Goal: Task Accomplishment & Management: Manage account settings

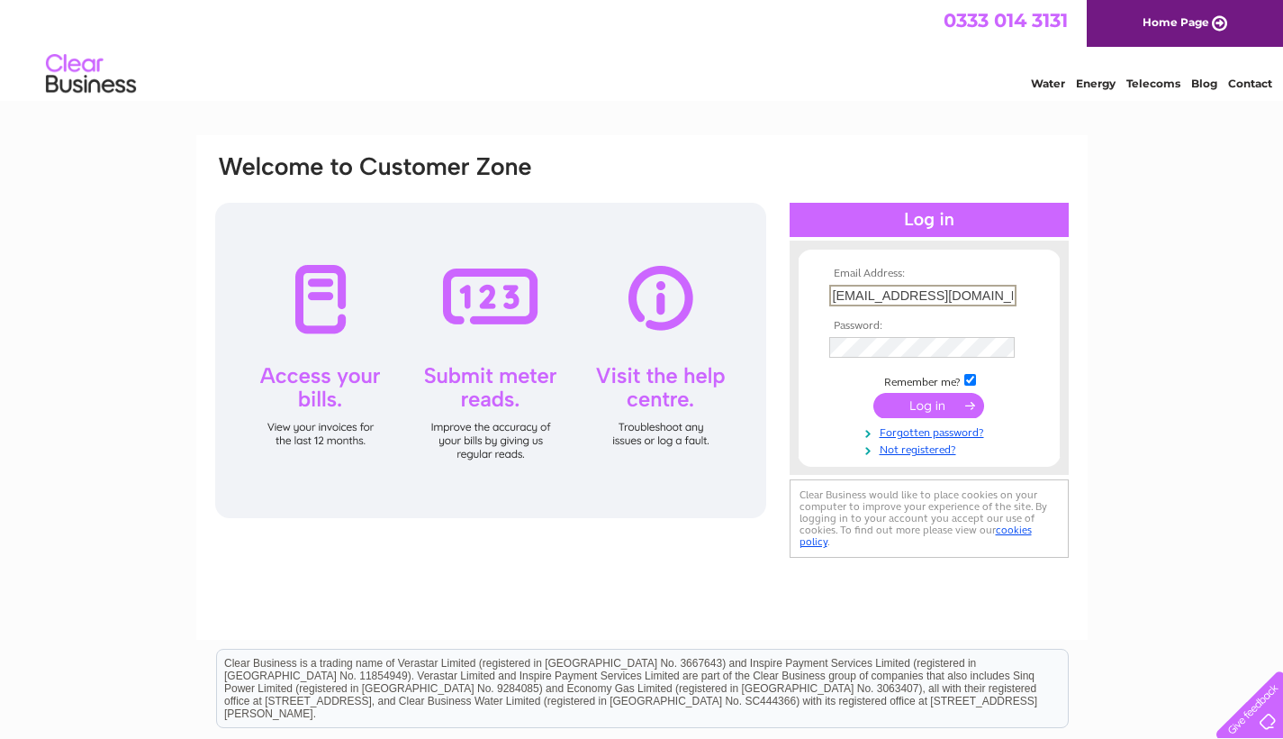
type input "info@lapetitecolline.co.uk"
click at [963, 408] on input "submit" at bounding box center [929, 405] width 111 height 25
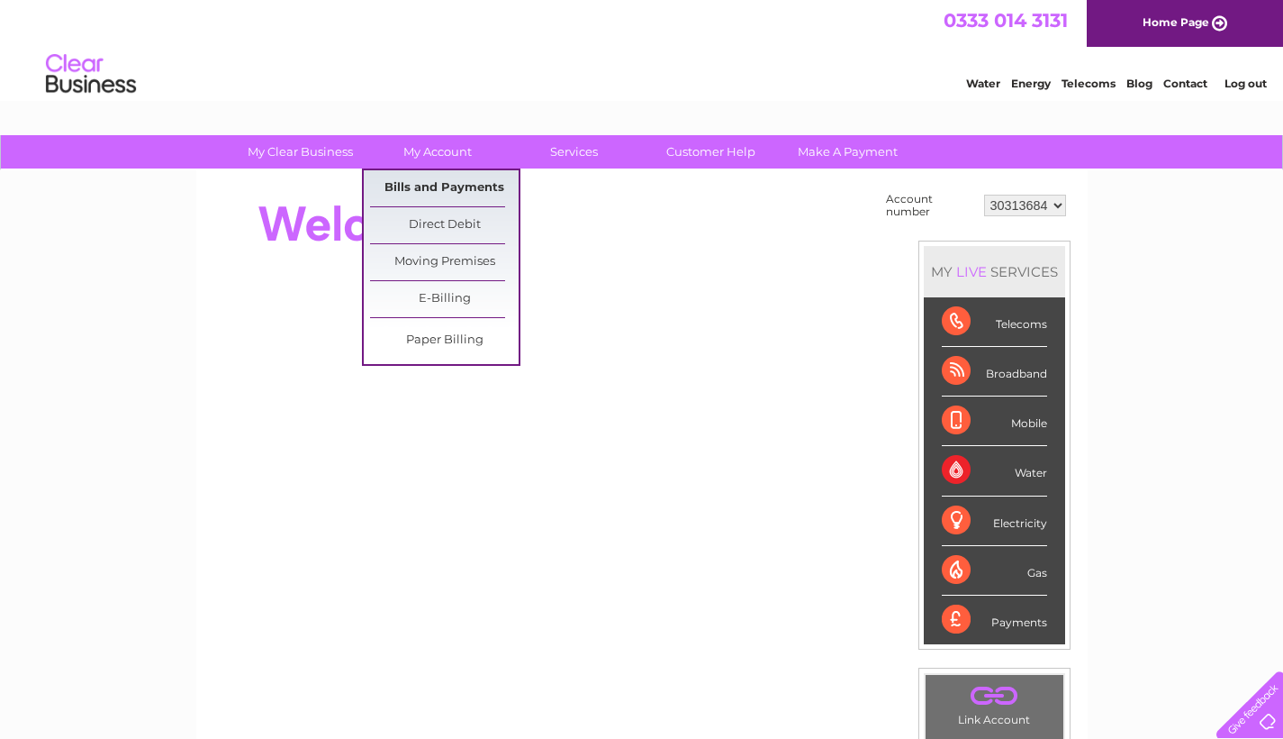
click at [465, 186] on link "Bills and Payments" at bounding box center [444, 188] width 149 height 36
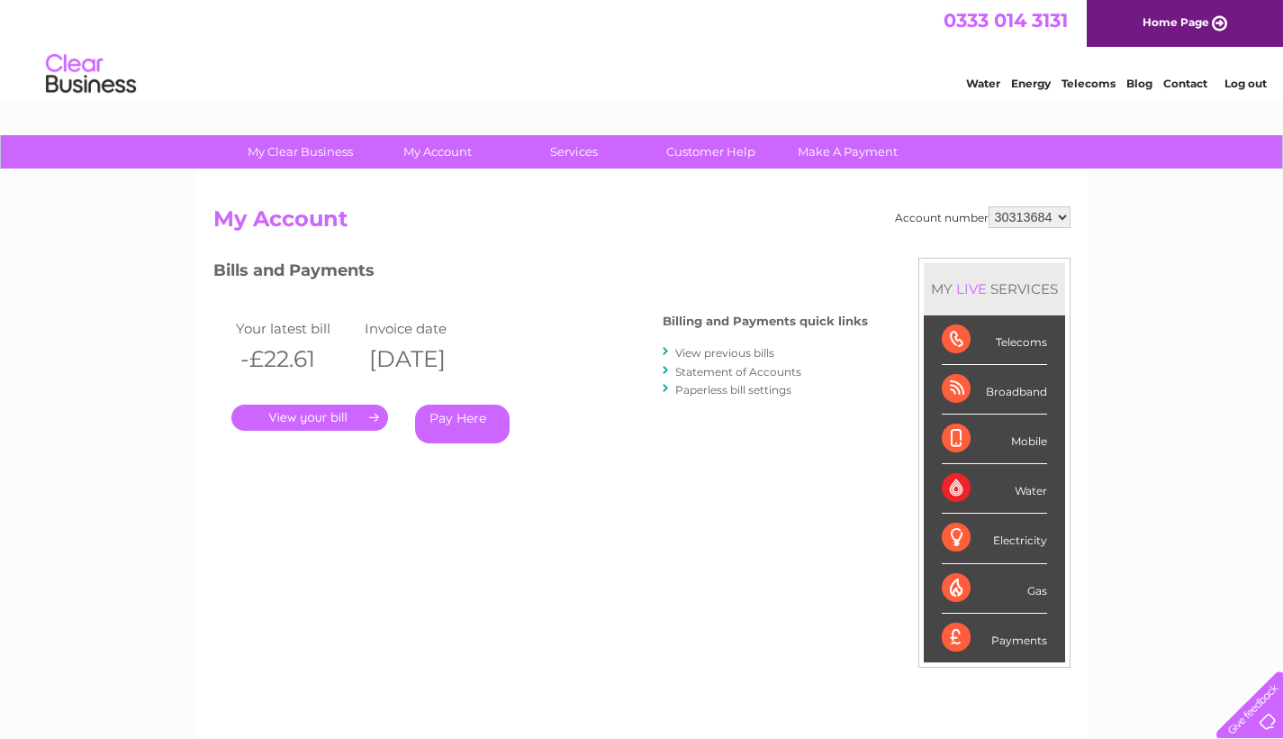
click at [771, 367] on link "Statement of Accounts" at bounding box center [739, 372] width 126 height 14
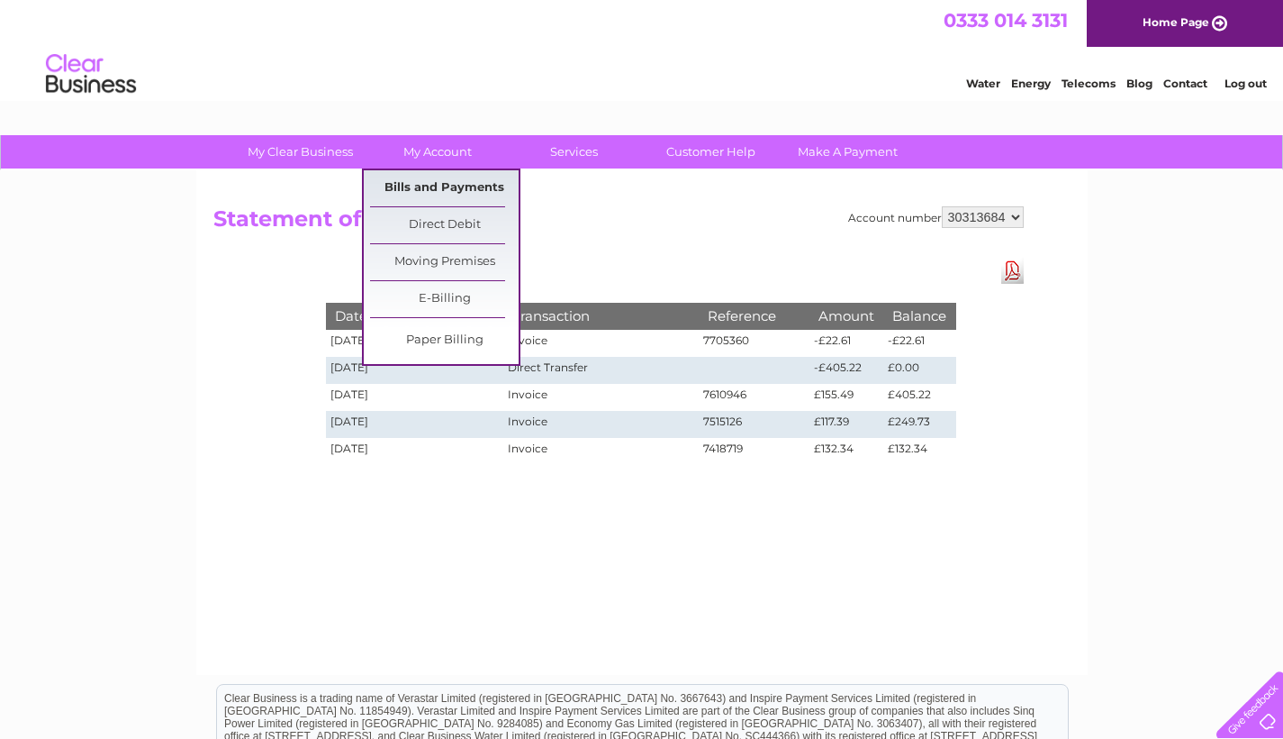
click at [443, 186] on link "Bills and Payments" at bounding box center [444, 188] width 149 height 36
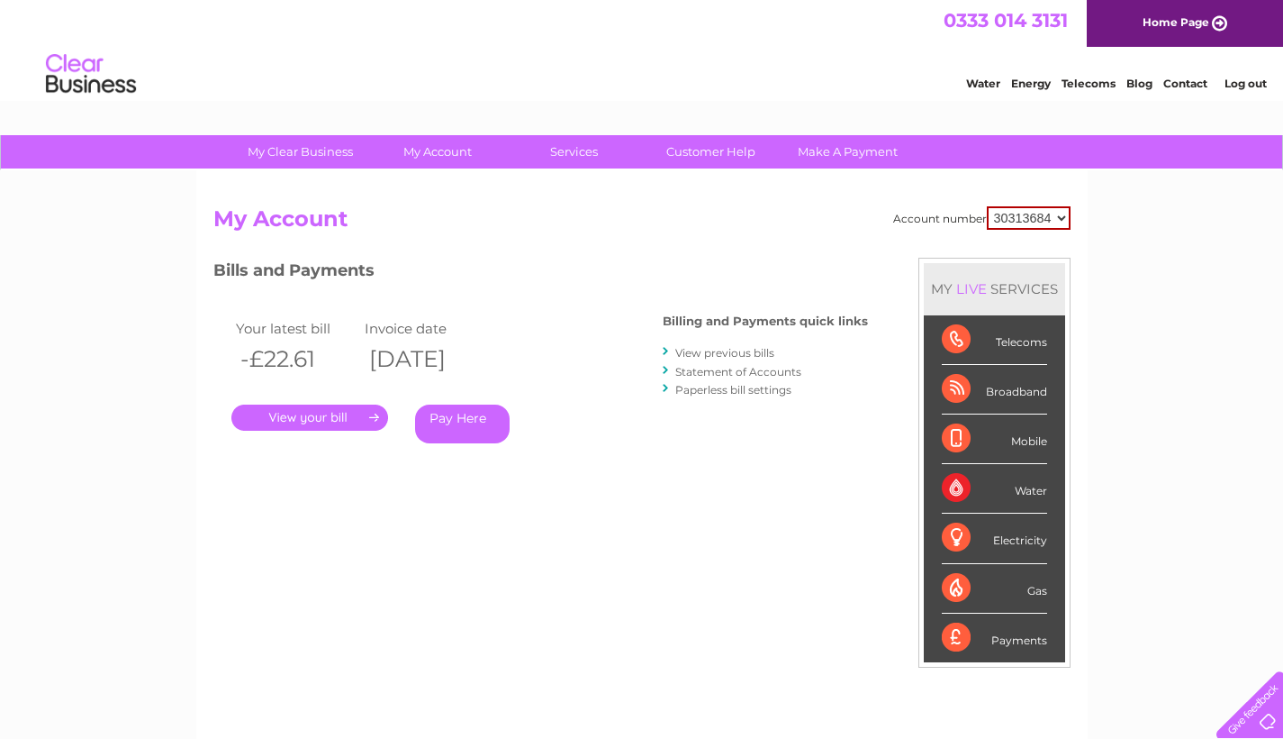
click at [447, 420] on link "Pay Here" at bounding box center [462, 423] width 95 height 39
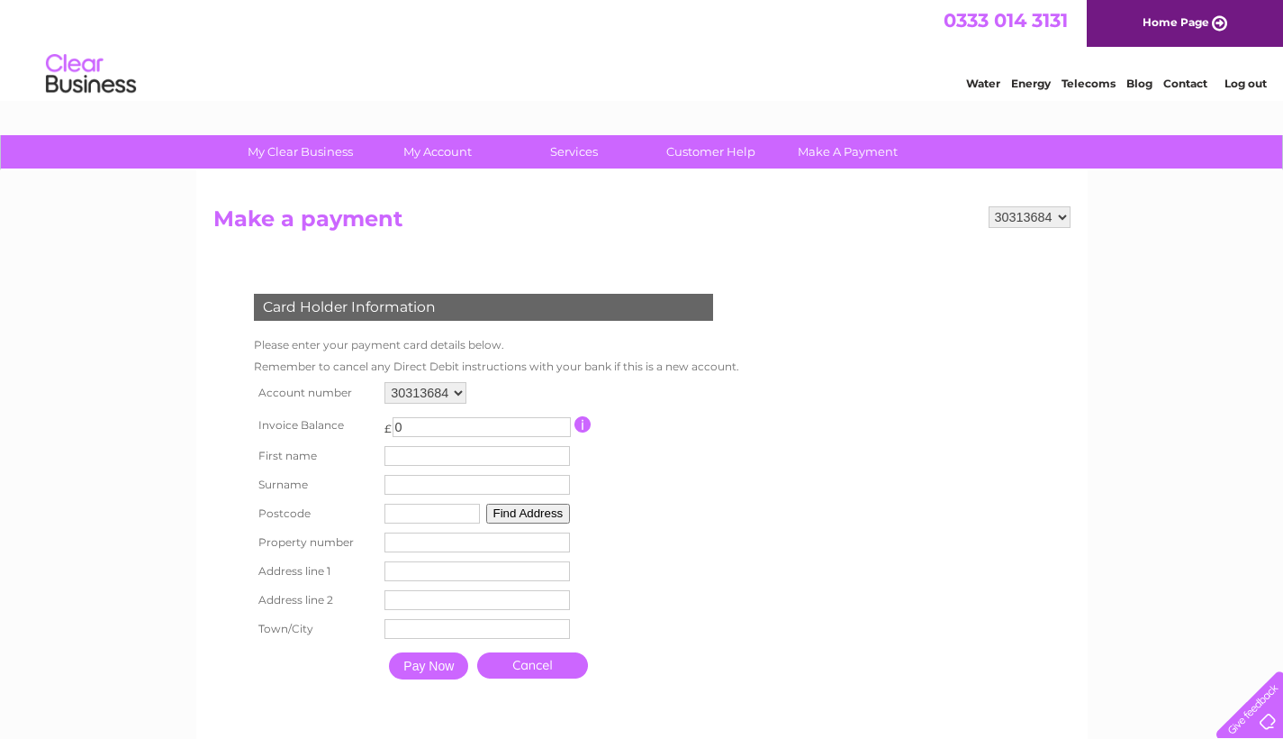
drag, startPoint x: 893, startPoint y: 370, endPoint x: 889, endPoint y: 335, distance: 35.3
click at [893, 370] on form "30313684 Make a payment Card Holder Information Please enter your payment card …" at bounding box center [641, 465] width 857 height 518
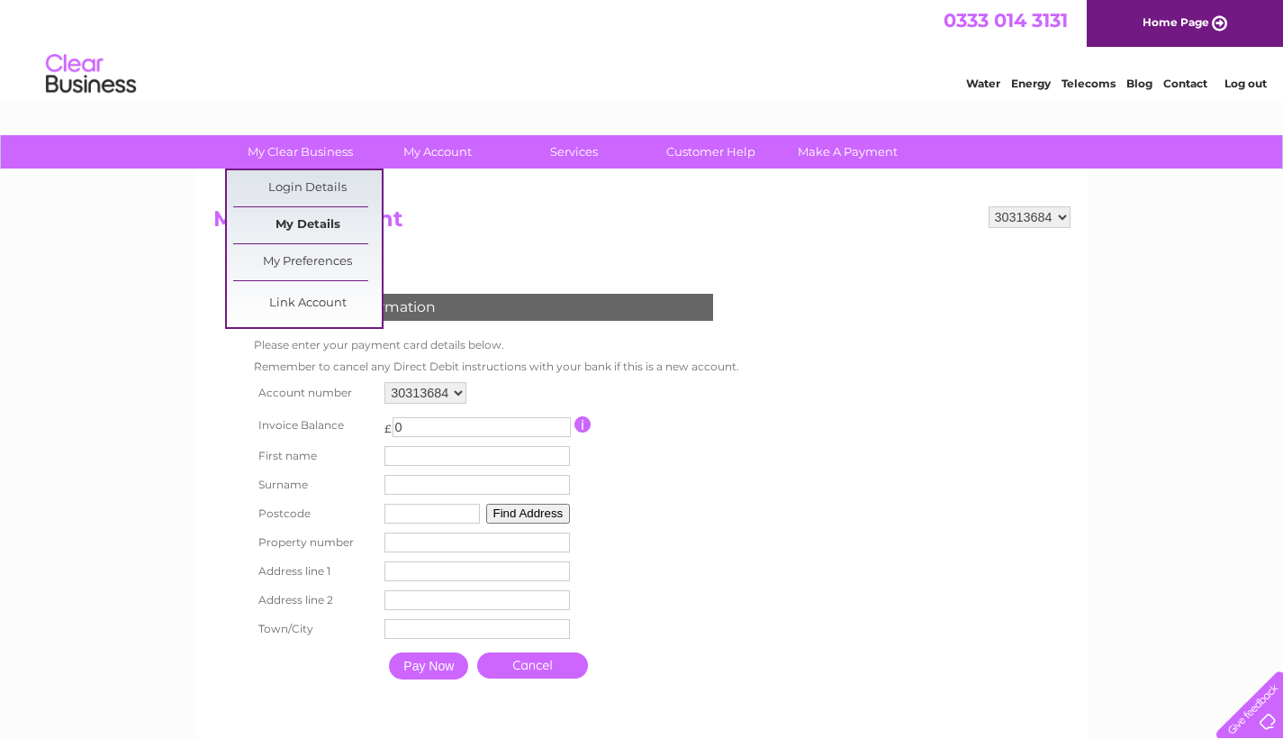
click at [309, 218] on link "My Details" at bounding box center [307, 225] width 149 height 36
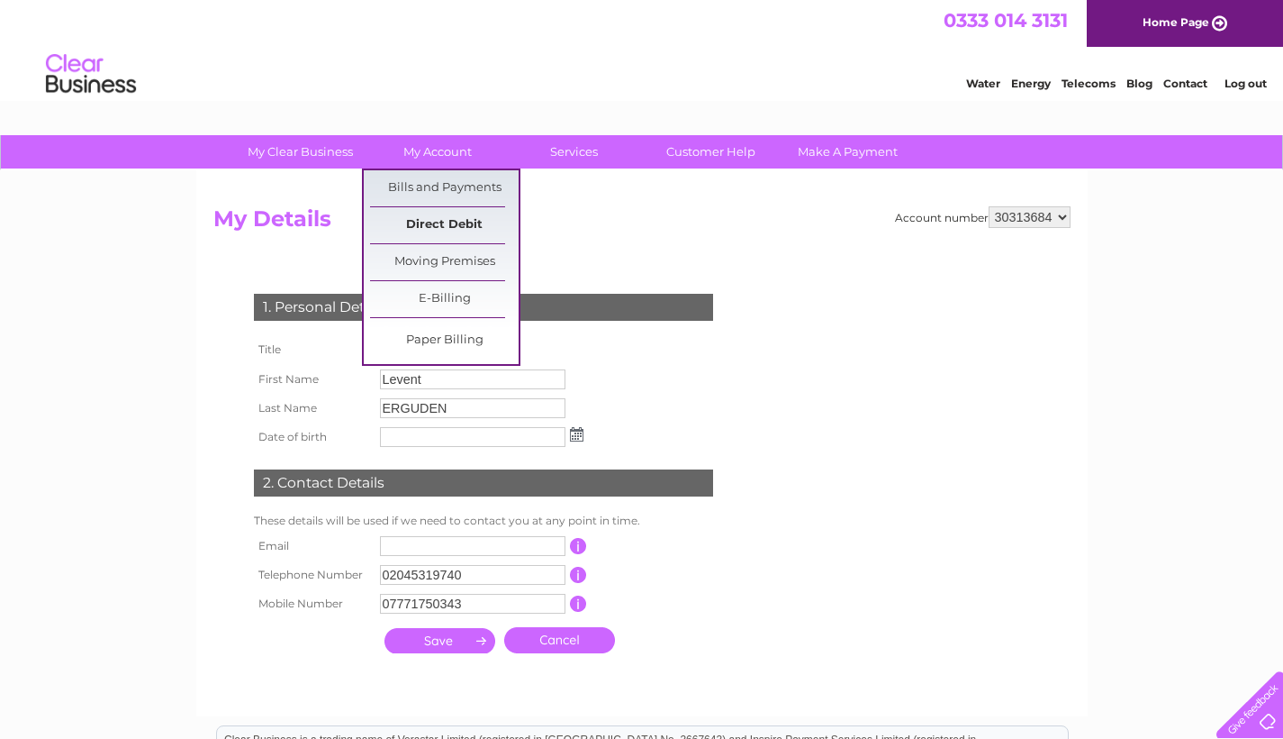
click at [463, 223] on link "Direct Debit" at bounding box center [444, 225] width 149 height 36
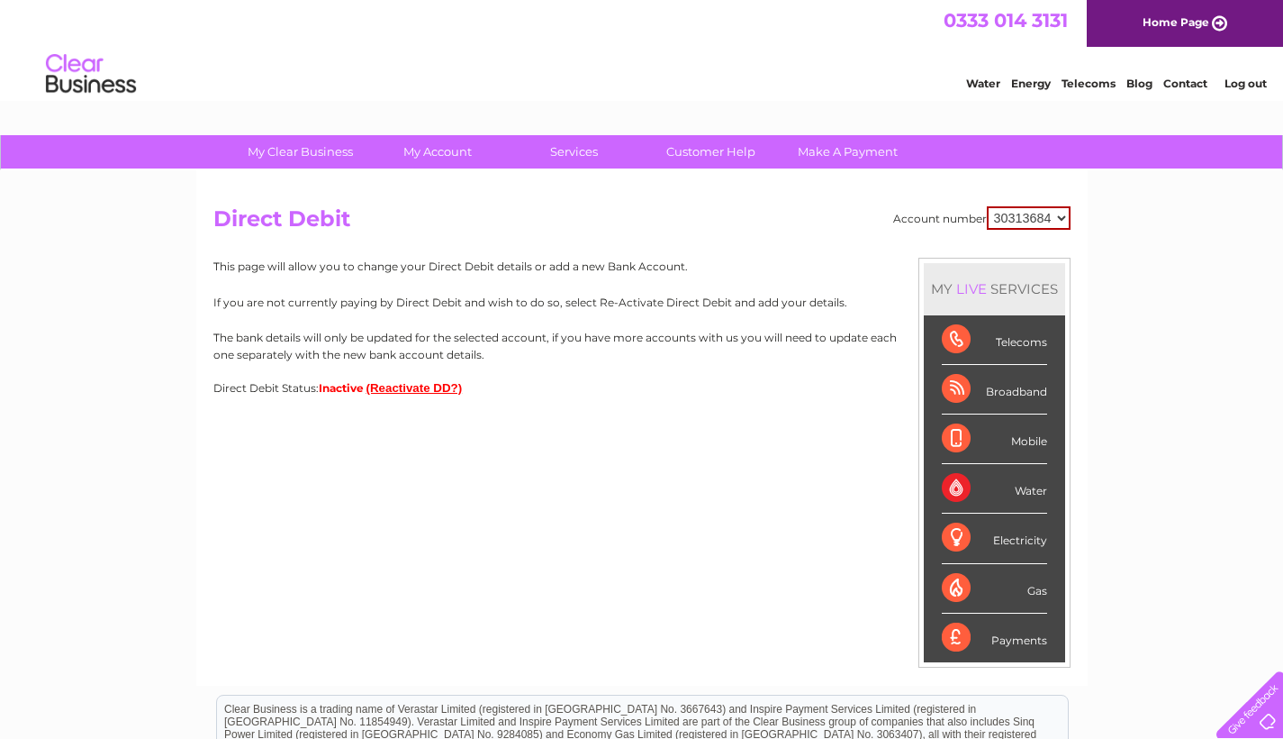
click at [1188, 200] on div "My Clear Business Login Details My Details My Preferences Link Account My Accou…" at bounding box center [641, 564] width 1283 height 858
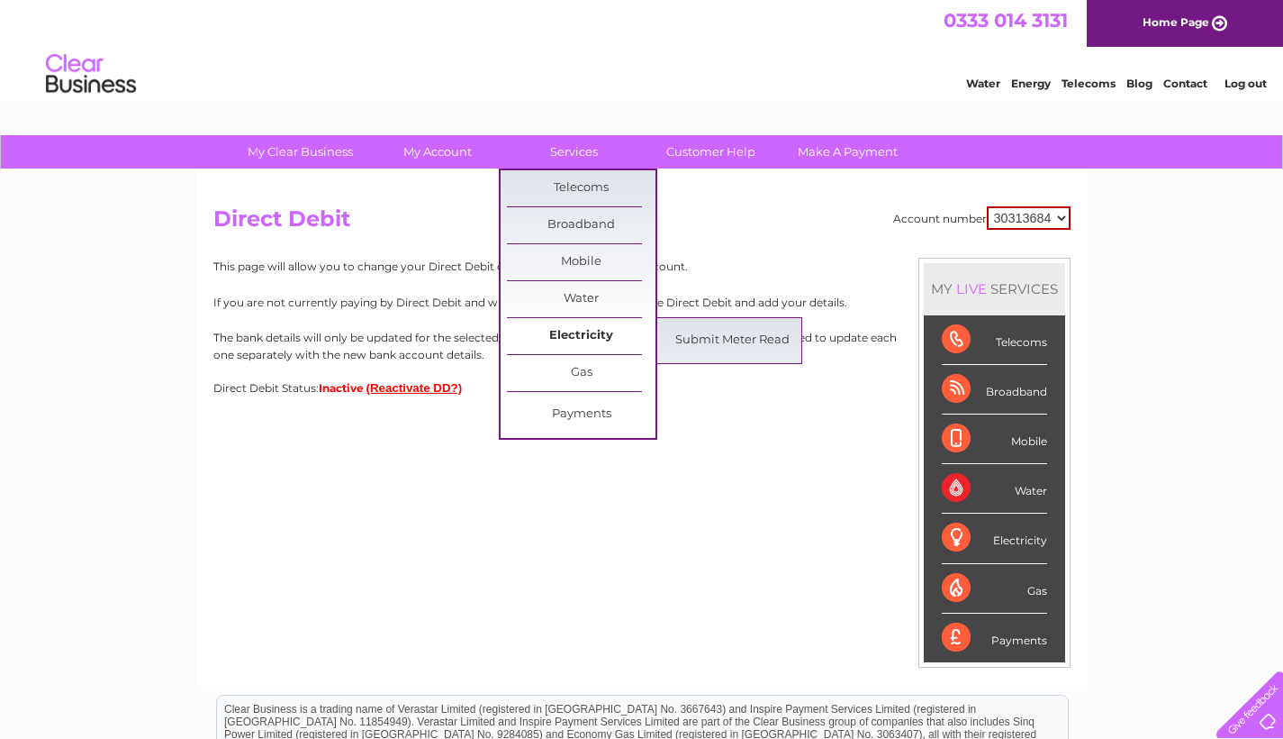
click at [585, 334] on link "Electricity" at bounding box center [581, 336] width 149 height 36
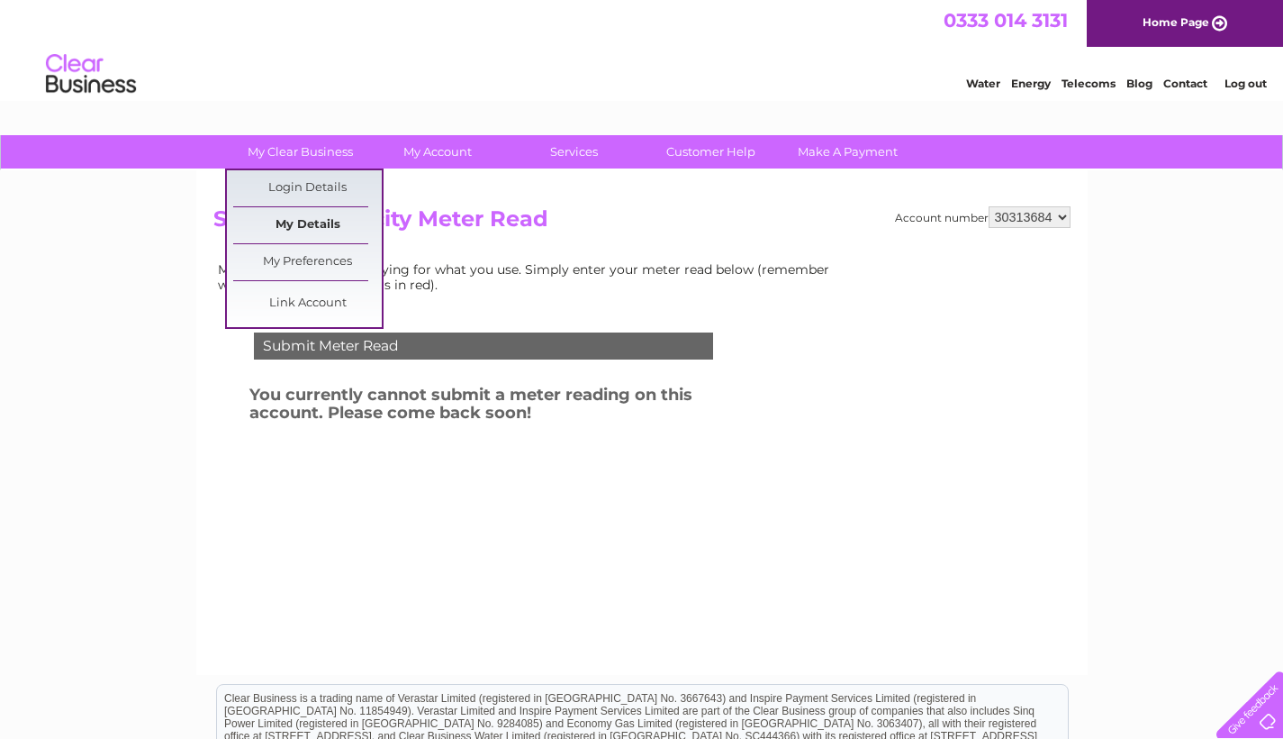
click at [298, 223] on link "My Details" at bounding box center [307, 225] width 149 height 36
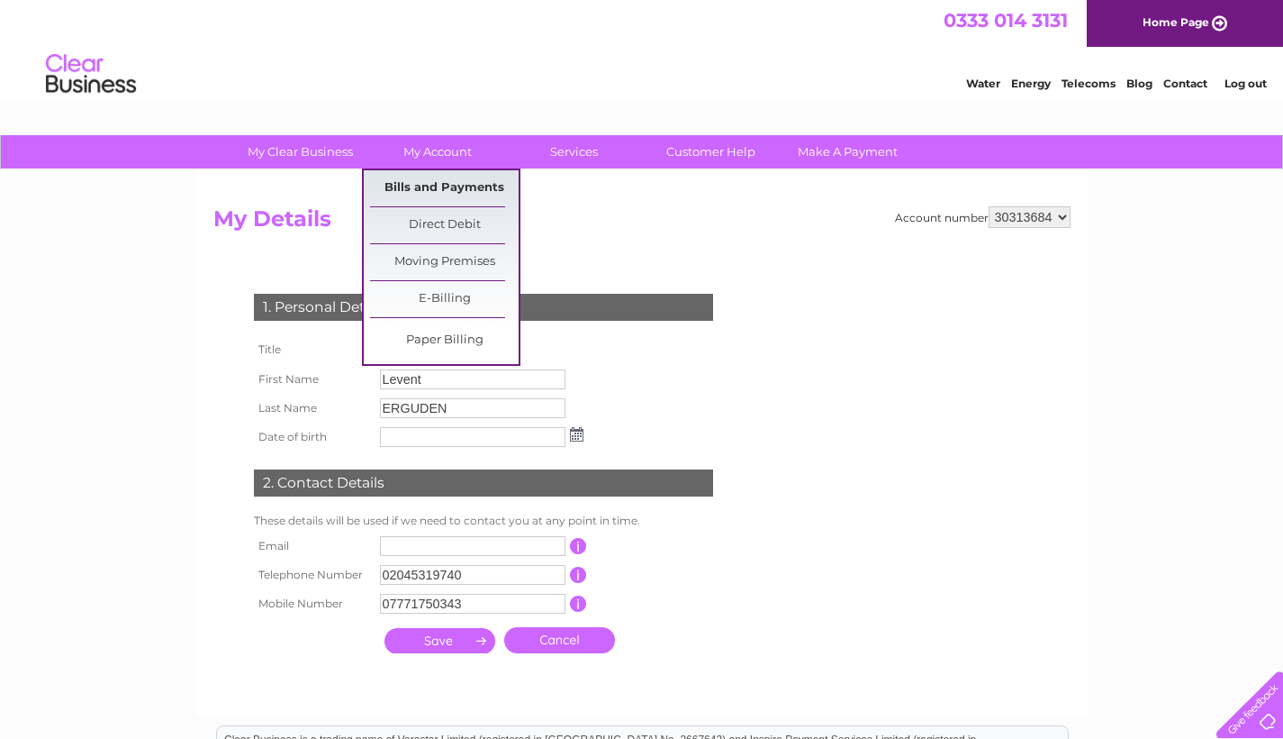
click at [478, 193] on link "Bills and Payments" at bounding box center [444, 188] width 149 height 36
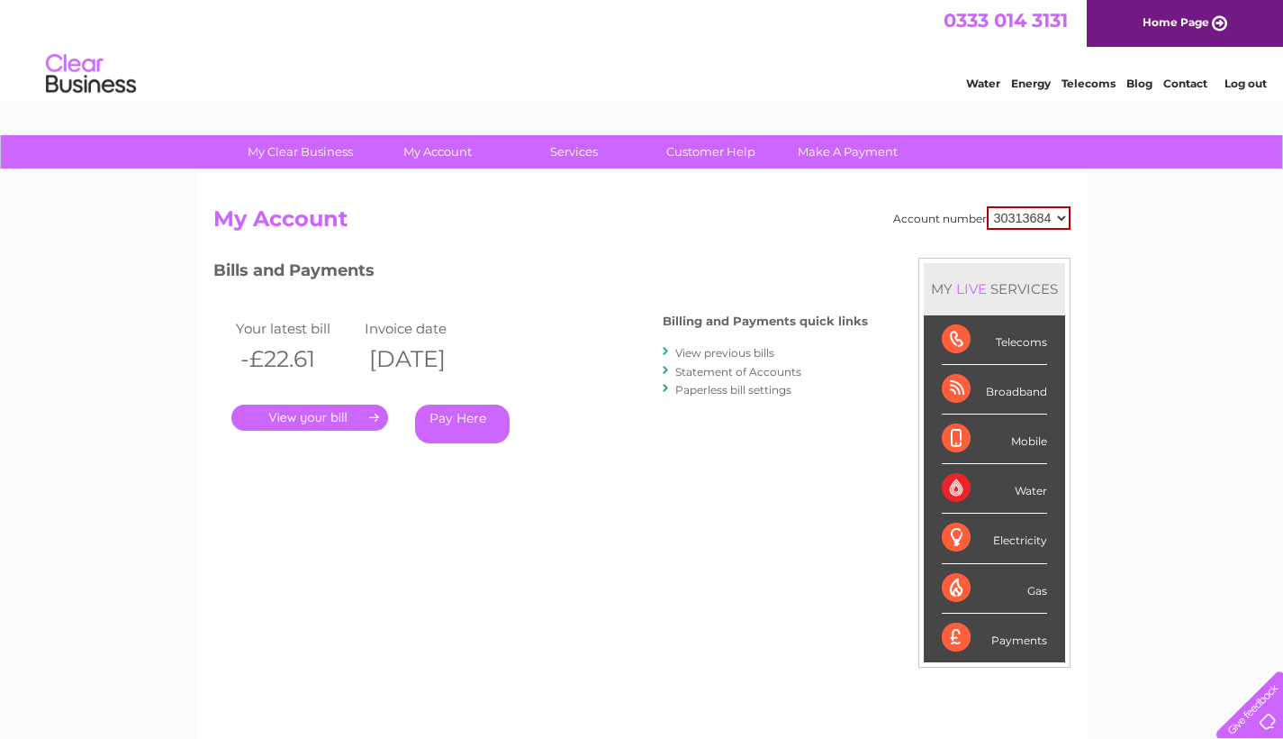
click at [752, 354] on link "View previous bills" at bounding box center [725, 353] width 99 height 14
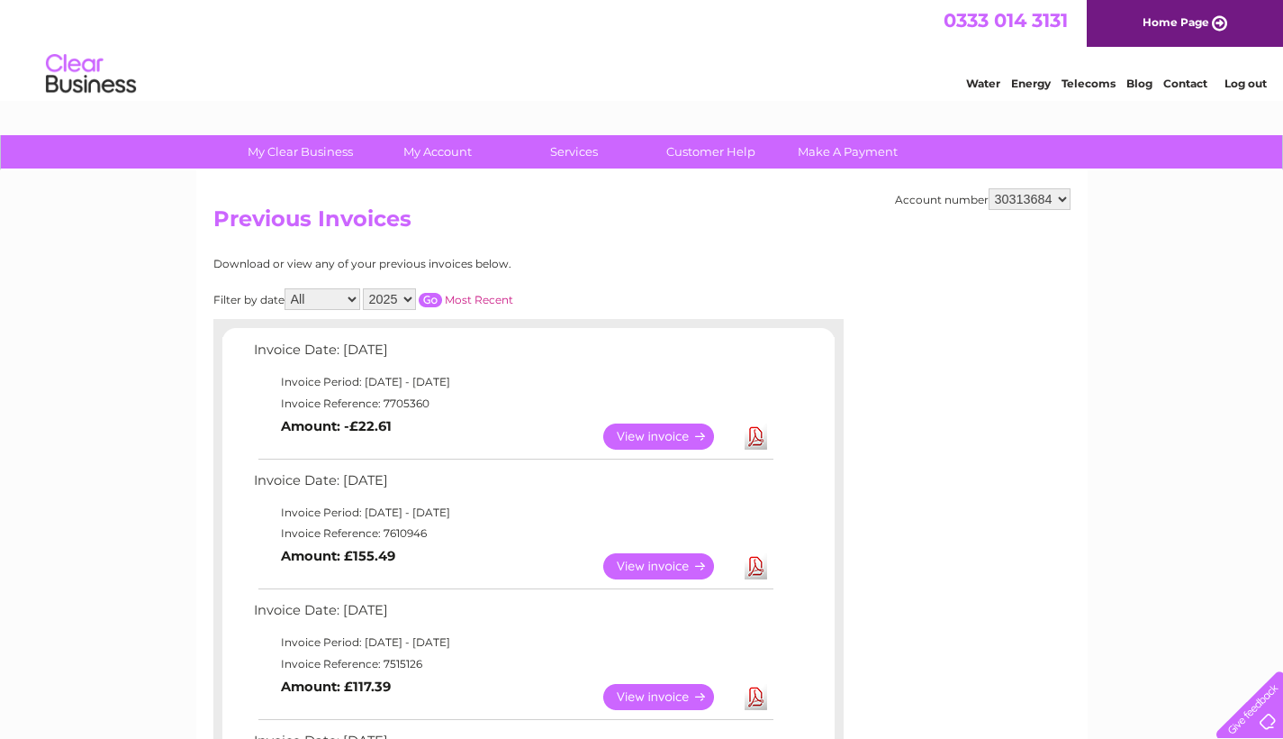
click at [494, 297] on link "Most Recent" at bounding box center [479, 300] width 68 height 14
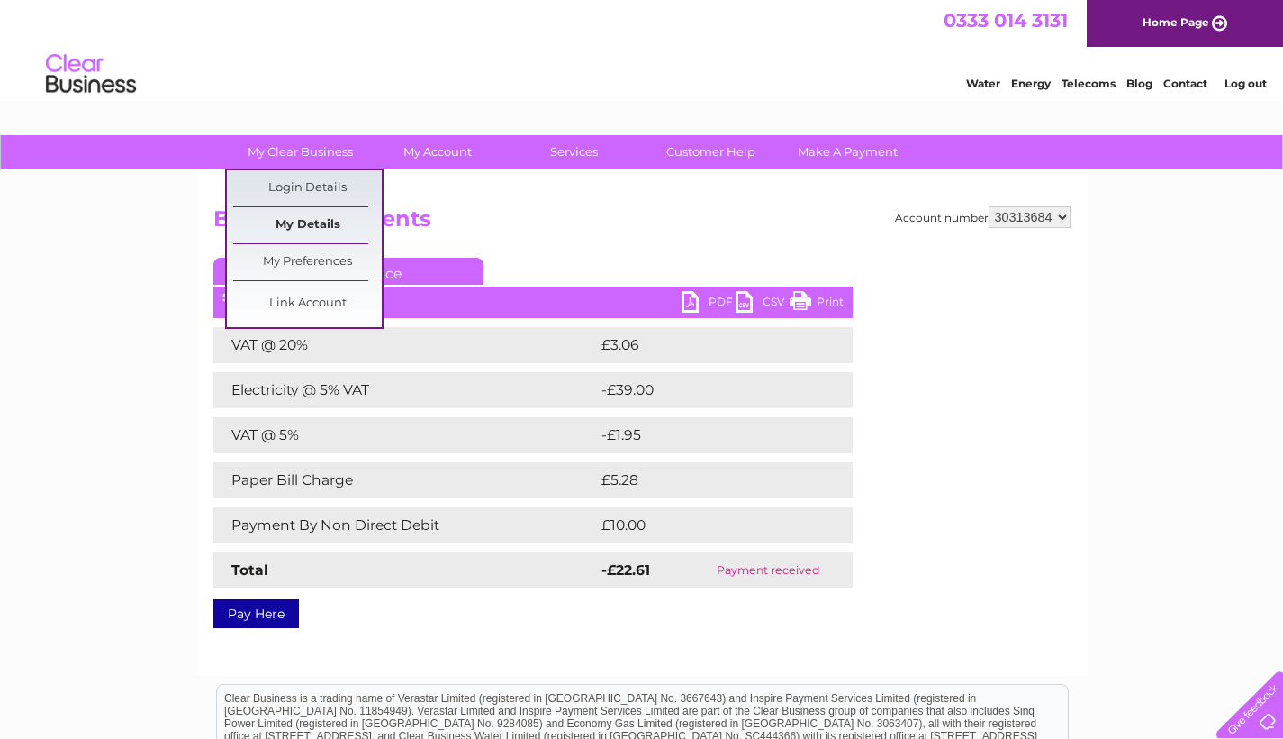
click at [333, 217] on link "My Details" at bounding box center [307, 225] width 149 height 36
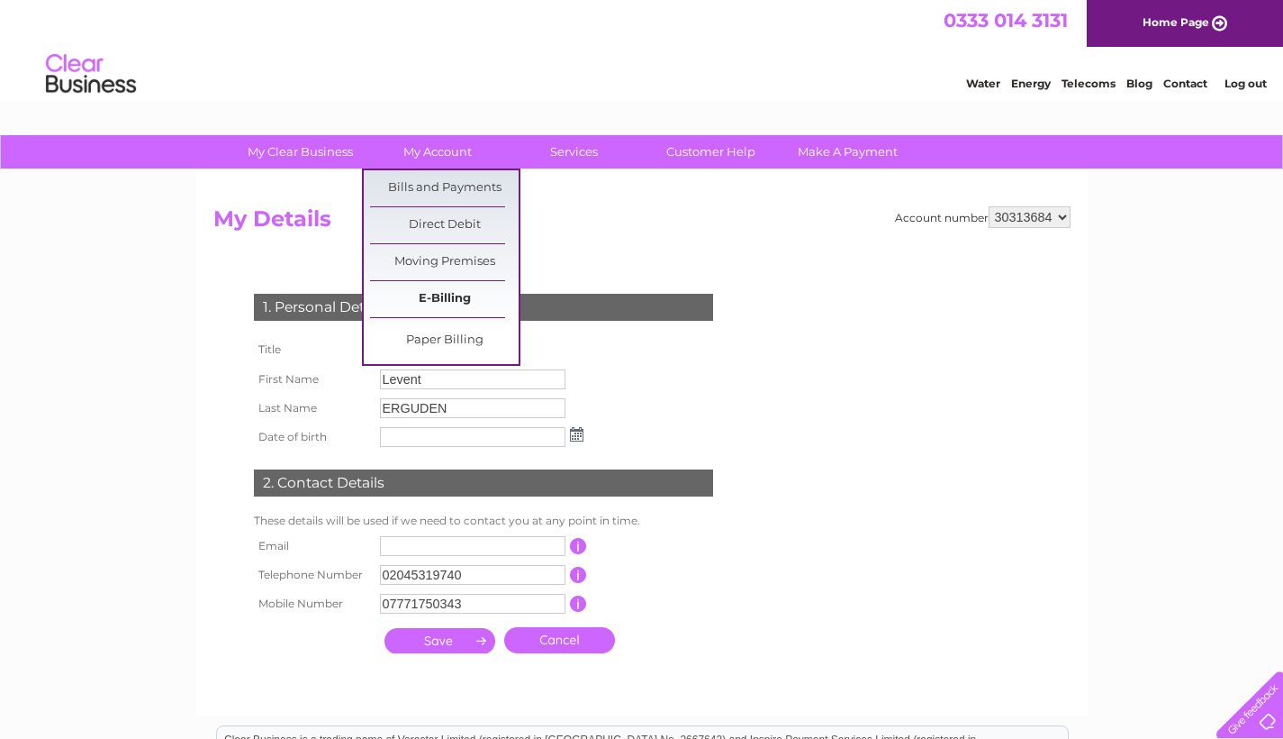
click at [444, 296] on link "E-Billing" at bounding box center [444, 299] width 149 height 36
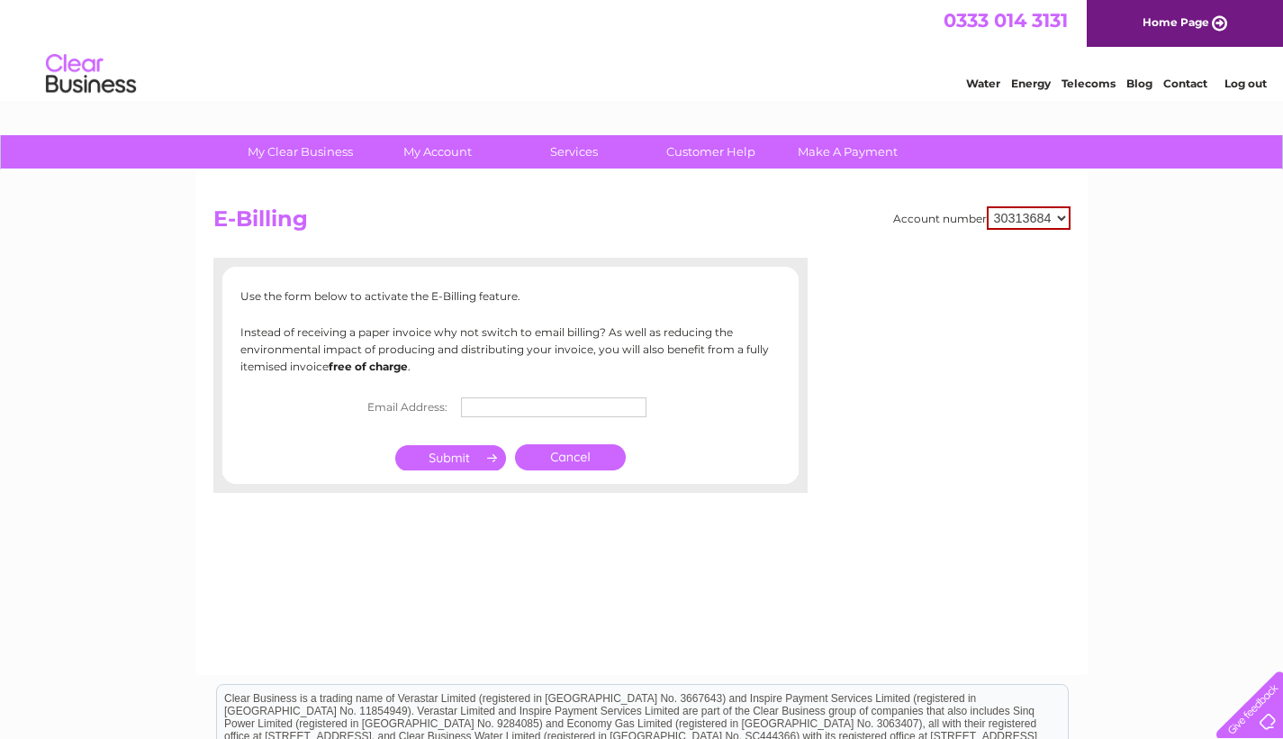
click at [595, 453] on link "Cancel" at bounding box center [570, 457] width 111 height 26
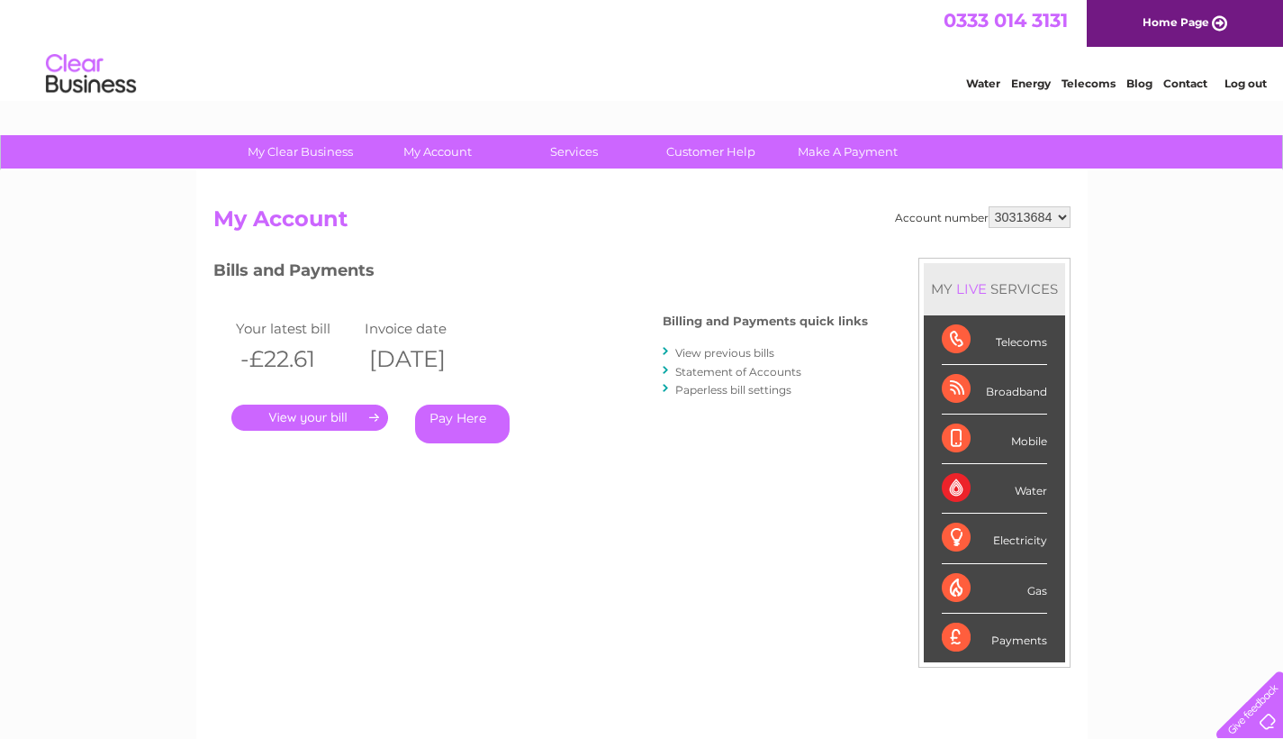
click at [643, 535] on div "Account number 30313684 My Account MY LIVE SERVICES Telecoms Broadband Mobile W…" at bounding box center [641, 477] width 857 height 542
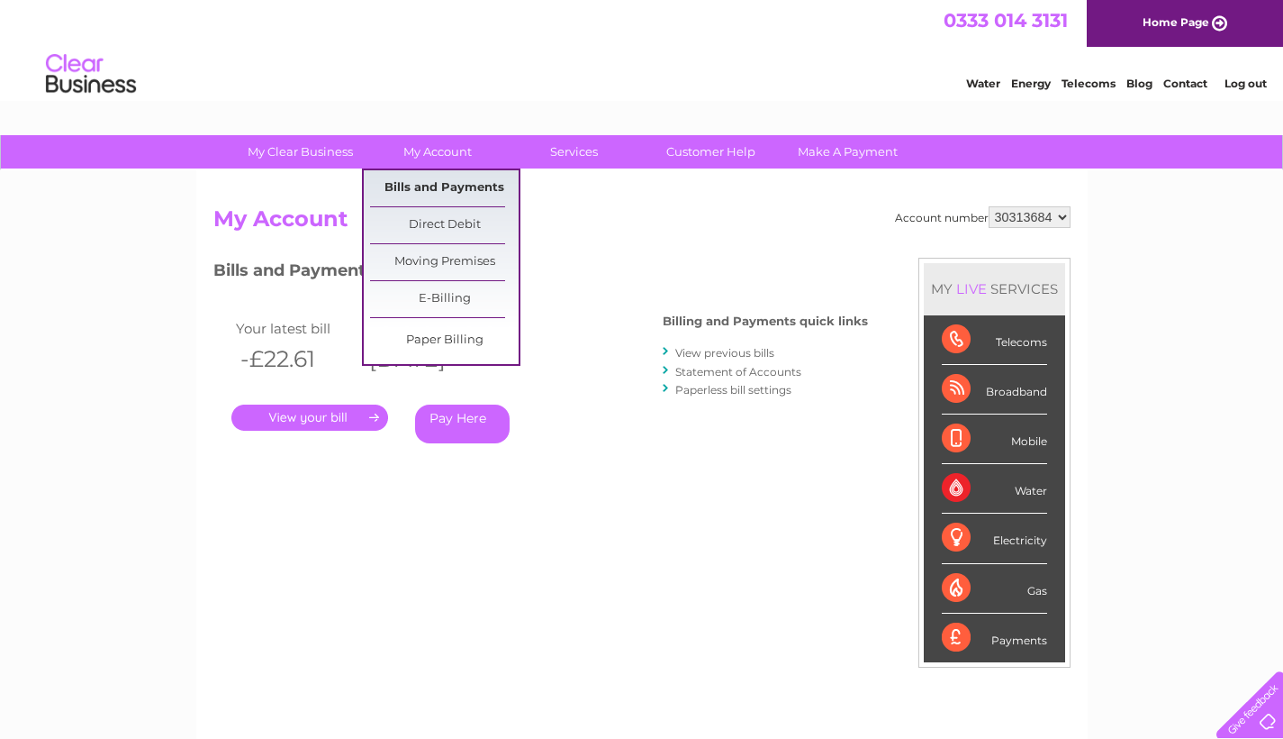
click at [469, 186] on link "Bills and Payments" at bounding box center [444, 188] width 149 height 36
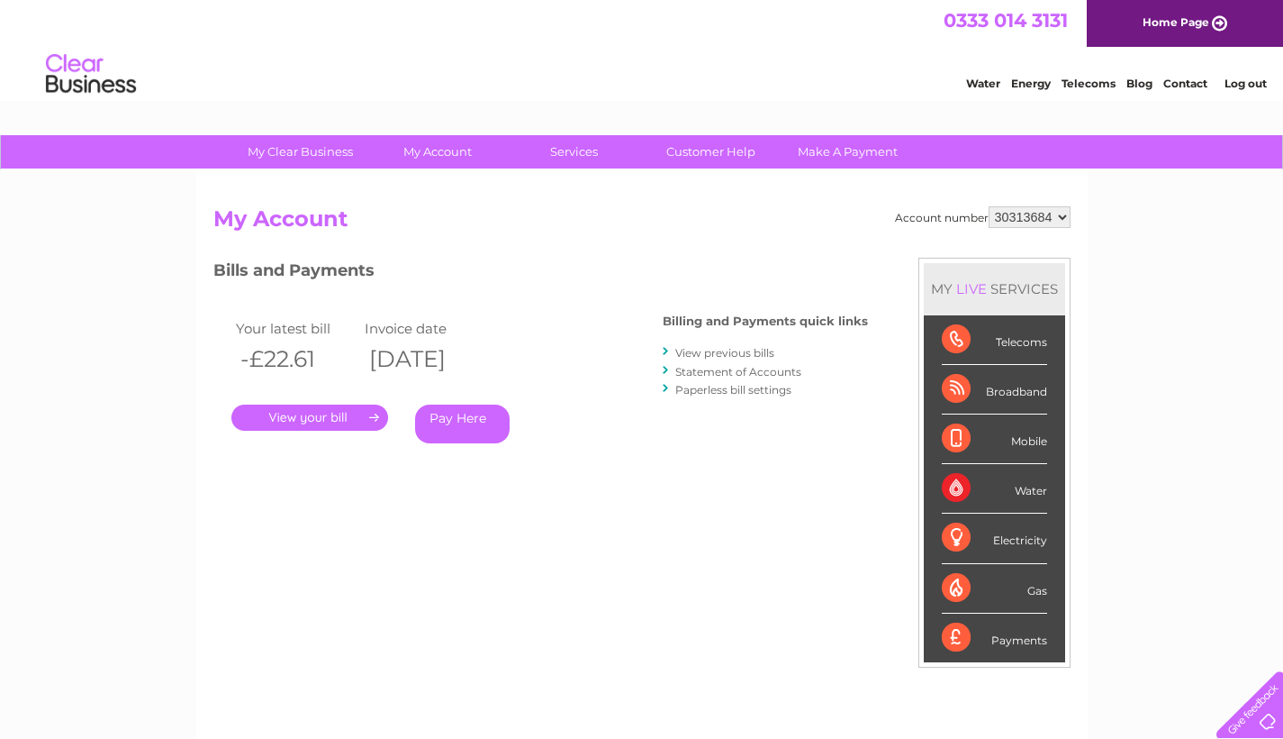
click at [745, 368] on link "Statement of Accounts" at bounding box center [739, 372] width 126 height 14
